Goal: Check status: Check status

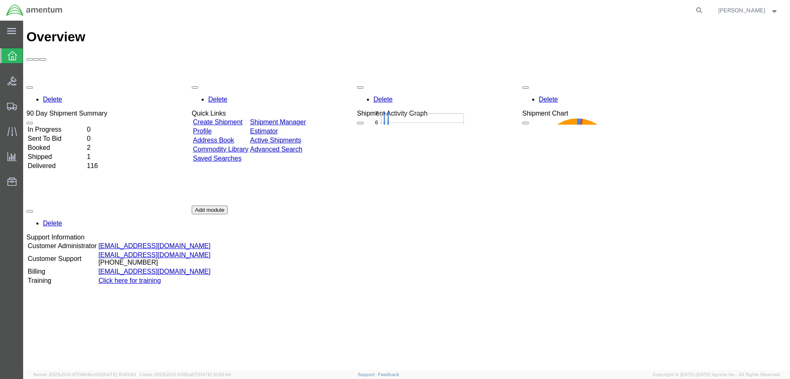
click at [65, 162] on td "Delivered" at bounding box center [56, 166] width 58 height 8
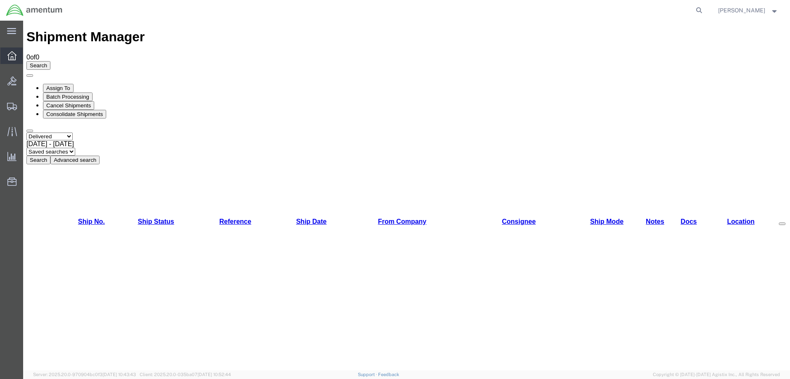
click at [12, 60] on icon at bounding box center [11, 55] width 9 height 9
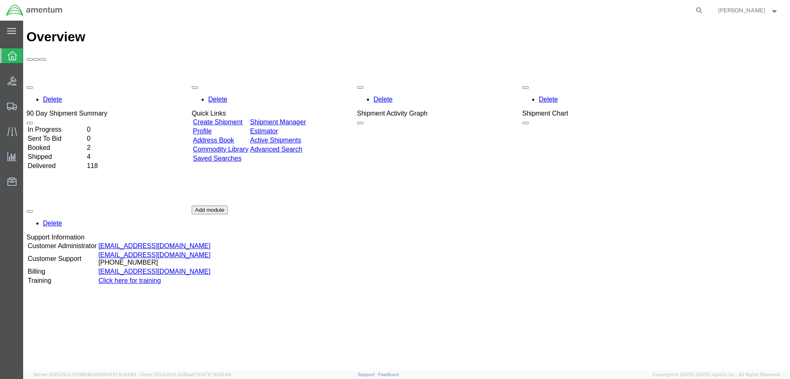
click at [62, 153] on td "Shipped" at bounding box center [56, 157] width 58 height 8
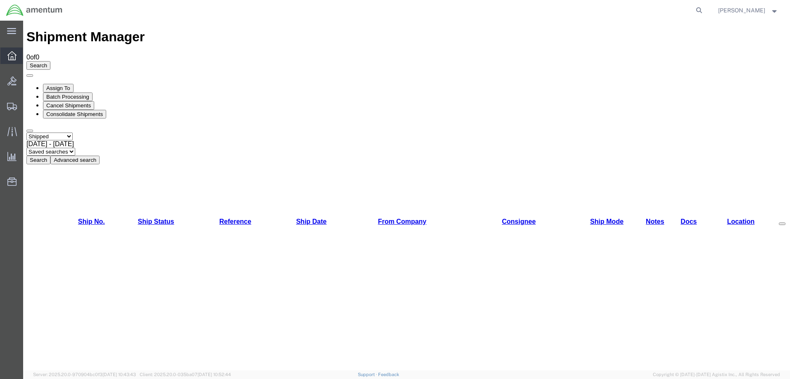
click at [8, 59] on icon at bounding box center [11, 55] width 9 height 9
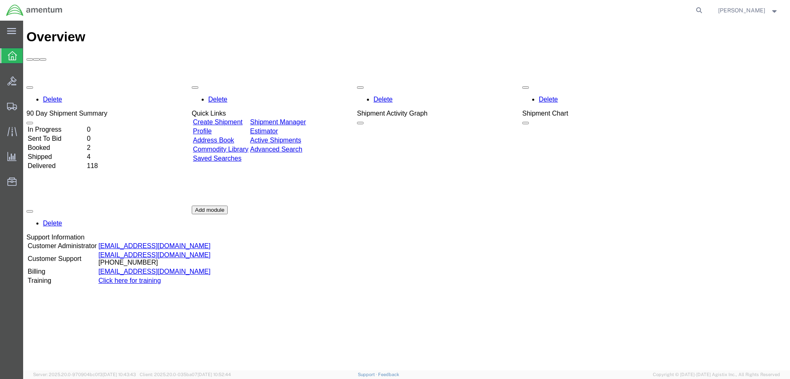
click at [61, 144] on td "Booked" at bounding box center [56, 148] width 58 height 8
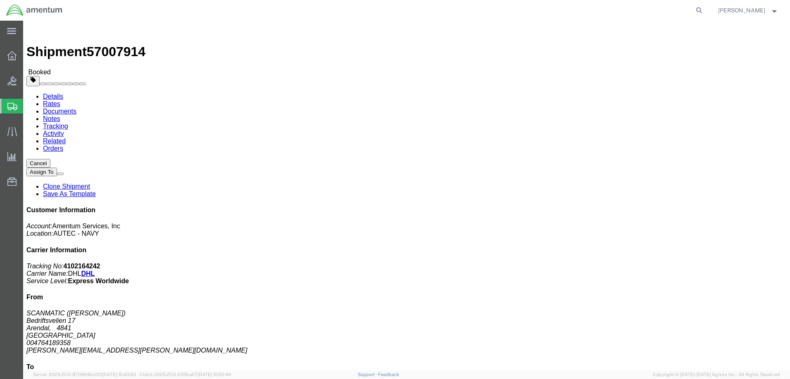
scroll to position [165, 0]
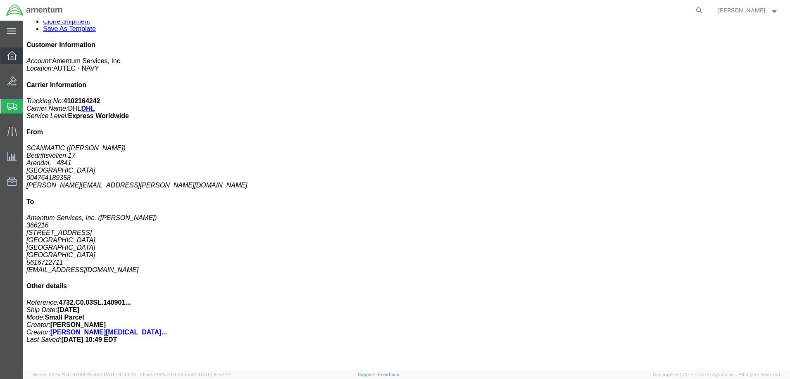
click at [7, 53] on div at bounding box center [11, 56] width 23 height 17
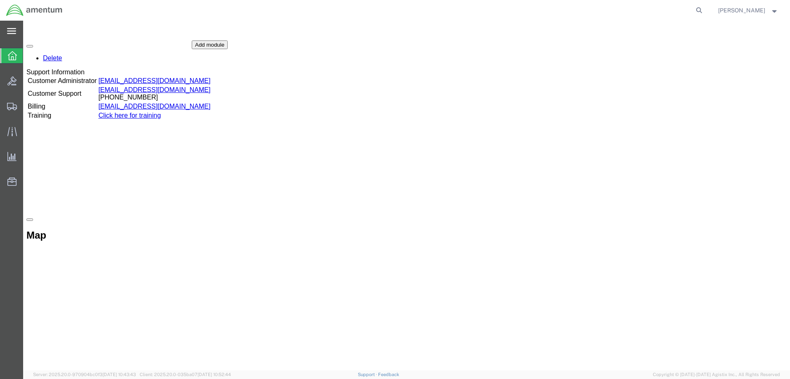
click at [19, 30] on div "main_menu Created with Sketch." at bounding box center [11, 31] width 23 height 21
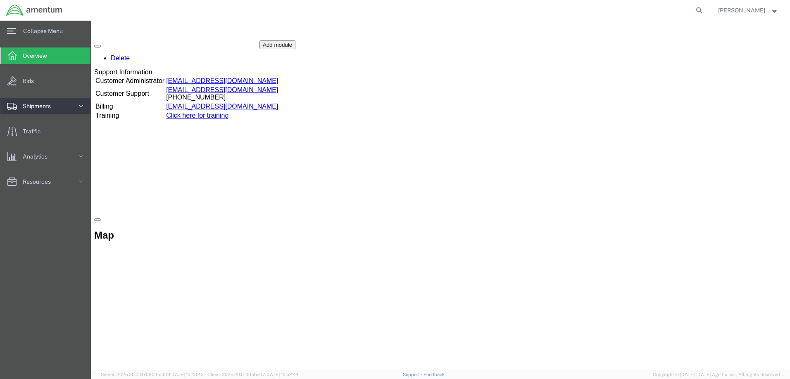
click at [44, 112] on span "Shipments" at bounding box center [40, 106] width 34 height 17
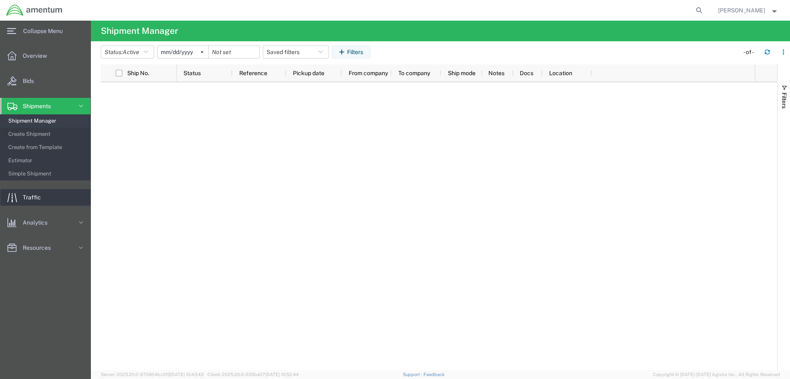
click at [47, 195] on link "Traffic" at bounding box center [45, 197] width 90 height 17
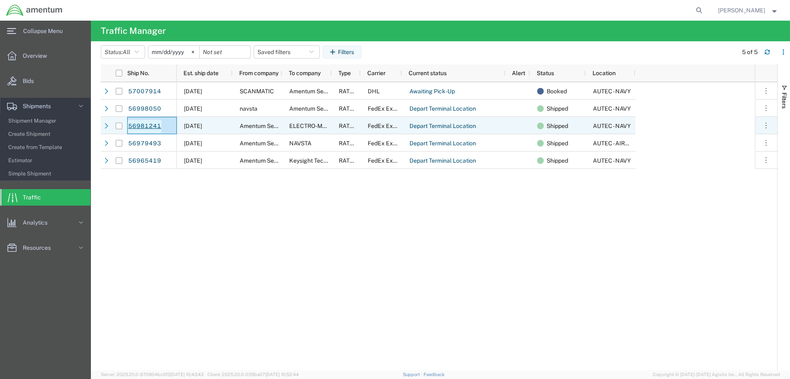
click at [153, 124] on link "56981241" at bounding box center [145, 126] width 34 height 13
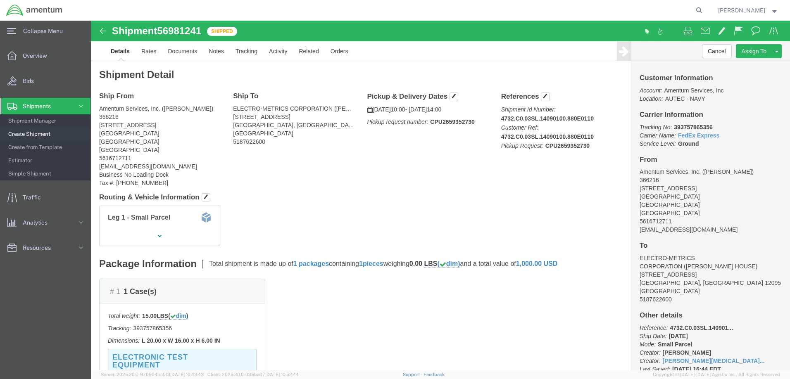
click at [36, 103] on span "Shipments" at bounding box center [40, 106] width 34 height 17
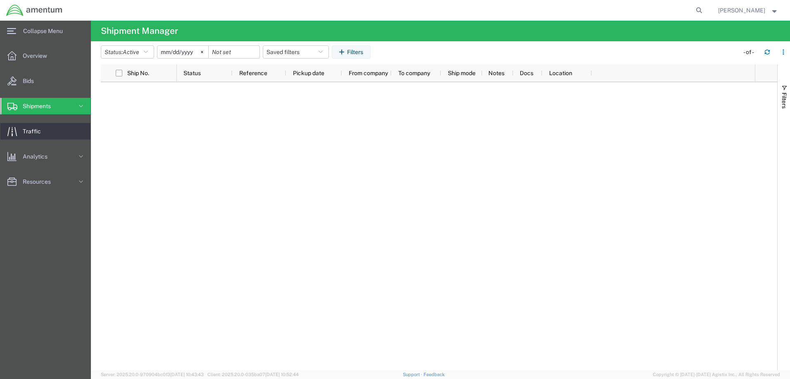
click at [48, 134] on link "Traffic" at bounding box center [45, 131] width 90 height 17
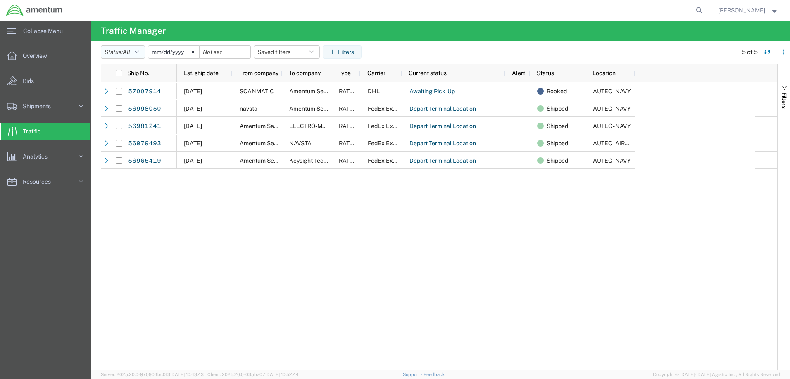
click at [139, 50] on icon "button" at bounding box center [137, 52] width 4 height 6
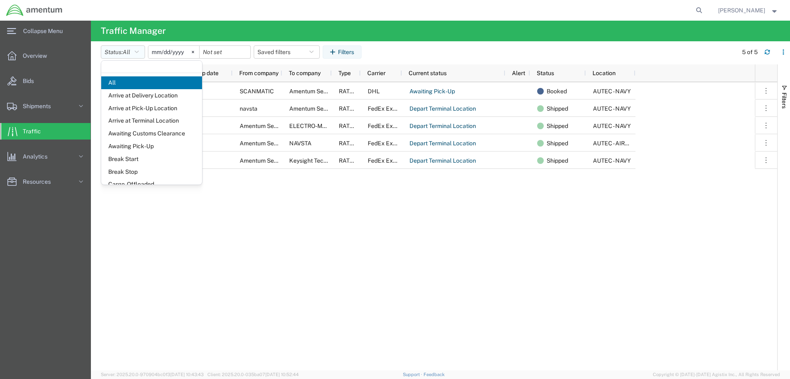
drag, startPoint x: 141, startPoint y: 50, endPoint x: 119, endPoint y: 60, distance: 24.2
click at [119, 60] on agx-table-filter-chips "Status: All All Arrive at Delivery Location Arrive at Pick-Up Location Arrive a…" at bounding box center [417, 54] width 633 height 19
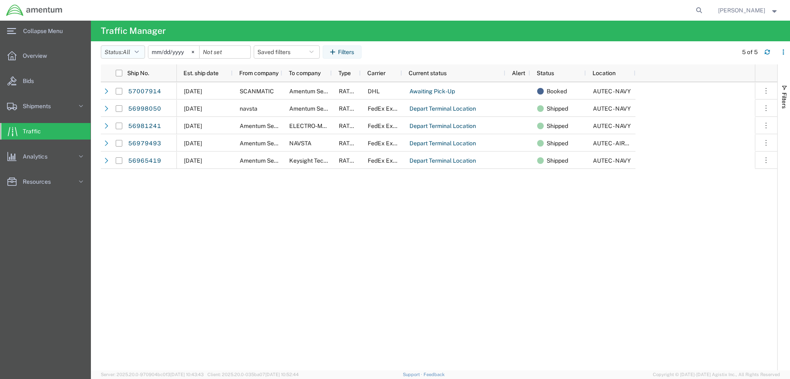
click at [139, 52] on icon "button" at bounding box center [137, 52] width 4 height 6
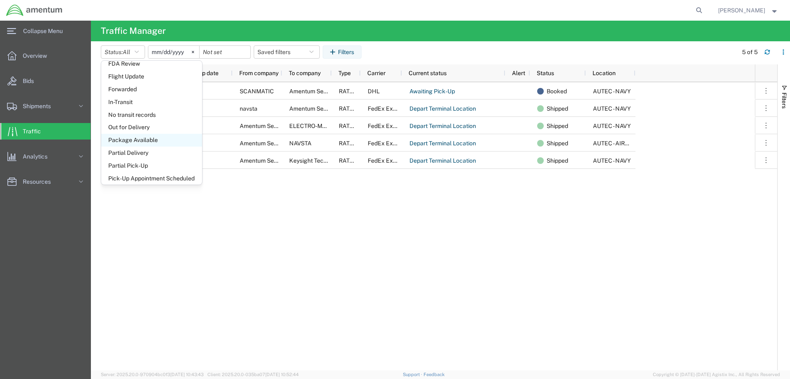
scroll to position [366, 0]
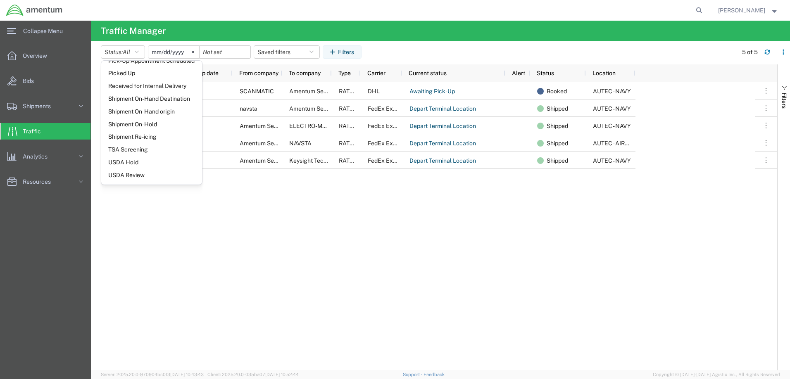
click at [479, 184] on div "[DATE] SCANMATIC Amentum Services, Inc. RATED DHL Awaiting Pick-Up Booked AUTEC…" at bounding box center [466, 226] width 578 height 288
